Goal: Find specific fact: Find specific fact

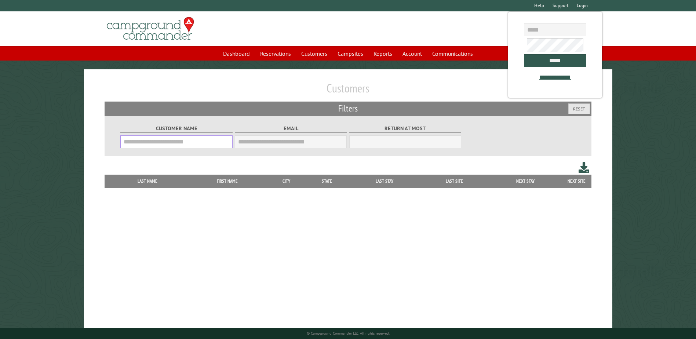
click at [199, 147] on input "Customer Name" at bounding box center [176, 141] width 112 height 13
click at [562, 32] on input "email" at bounding box center [555, 29] width 62 height 13
type input "**********"
click at [548, 64] on input "*****" at bounding box center [555, 60] width 62 height 13
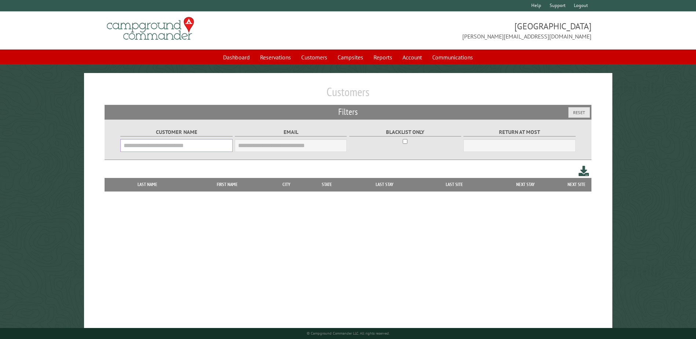
click at [192, 148] on input "Customer Name" at bounding box center [176, 145] width 112 height 13
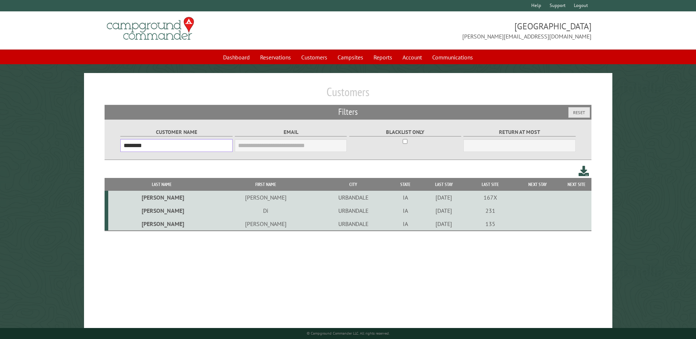
type input "********"
click at [224, 201] on td "[PERSON_NAME]" at bounding box center [265, 197] width 101 height 13
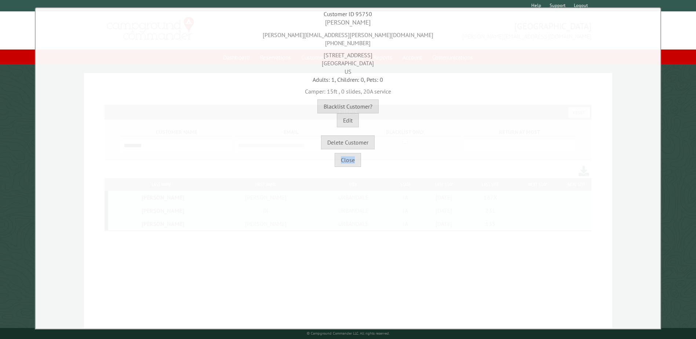
click at [224, 201] on div "**********" at bounding box center [348, 168] width 626 height 322
drag, startPoint x: 224, startPoint y: 201, endPoint x: 438, endPoint y: 130, distance: 225.4
click at [438, 130] on div "Delete Customer" at bounding box center [347, 138] width 621 height 22
drag, startPoint x: 314, startPoint y: 36, endPoint x: 389, endPoint y: 36, distance: 74.9
click at [389, 36] on div "[PERSON_NAME][EMAIL_ADDRESS][PERSON_NAME][DOMAIN_NAME] [PHONE_NUMBER]" at bounding box center [347, 37] width 621 height 20
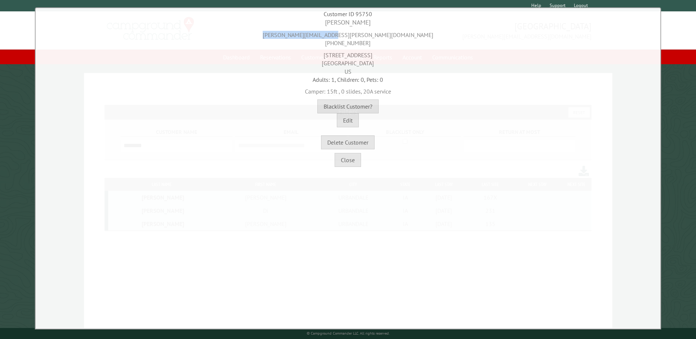
copy div "[PERSON_NAME][EMAIL_ADDRESS][PERSON_NAME][DOMAIN_NAME]"
click at [444, 81] on div "Adults: 1, Children: 0, Pets: 0" at bounding box center [347, 80] width 621 height 8
drag, startPoint x: 327, startPoint y: 55, endPoint x: 376, endPoint y: 54, distance: 49.2
click at [376, 54] on div "[STREET_ADDRESS]" at bounding box center [347, 61] width 621 height 28
copy div "[STREET_ADDRESS]"
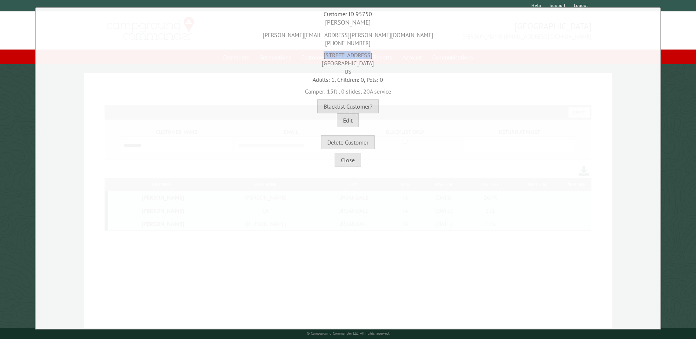
click at [293, 52] on div "[STREET_ADDRESS]" at bounding box center [347, 61] width 621 height 28
click at [319, 61] on div "[STREET_ADDRESS]" at bounding box center [347, 61] width 621 height 28
drag, startPoint x: 320, startPoint y: 63, endPoint x: 352, endPoint y: 63, distance: 31.2
click at [352, 63] on div "[STREET_ADDRESS]" at bounding box center [347, 61] width 621 height 28
copy div "URBANDALE"
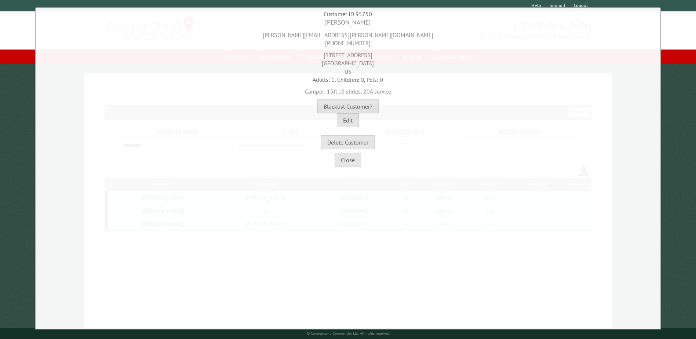
drag, startPoint x: 361, startPoint y: 62, endPoint x: 390, endPoint y: 61, distance: 29.4
click at [390, 61] on div "[STREET_ADDRESS]" at bounding box center [347, 61] width 621 height 28
copy div "50322"
